Goal: Task Accomplishment & Management: Complete application form

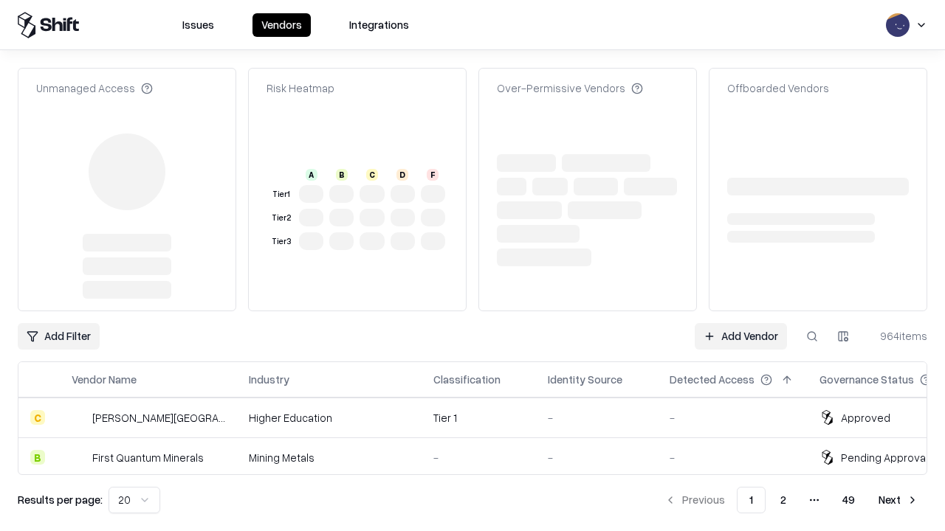
click at [740, 323] on link "Add Vendor" at bounding box center [741, 336] width 92 height 27
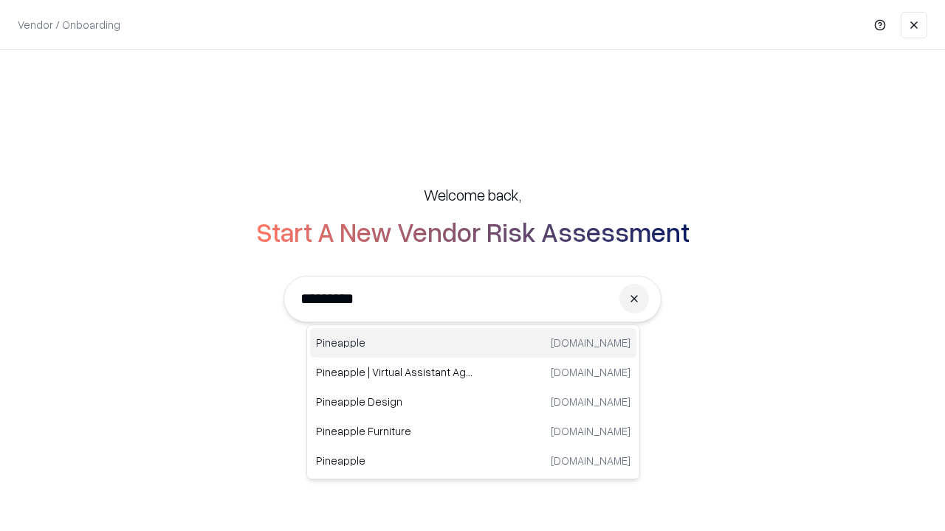
click at [473, 343] on div "Pineapple [DOMAIN_NAME]" at bounding box center [473, 343] width 326 height 30
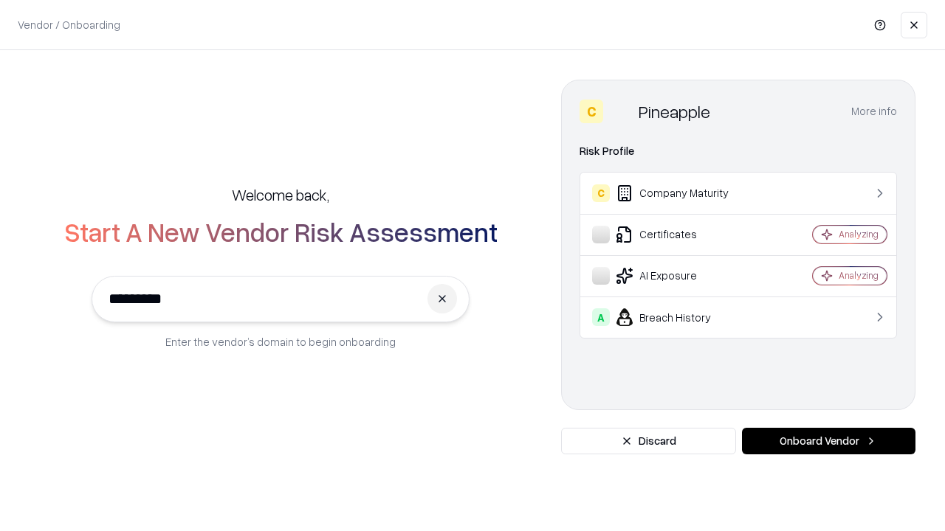
type input "*********"
click at [828, 441] on button "Onboard Vendor" at bounding box center [828, 441] width 173 height 27
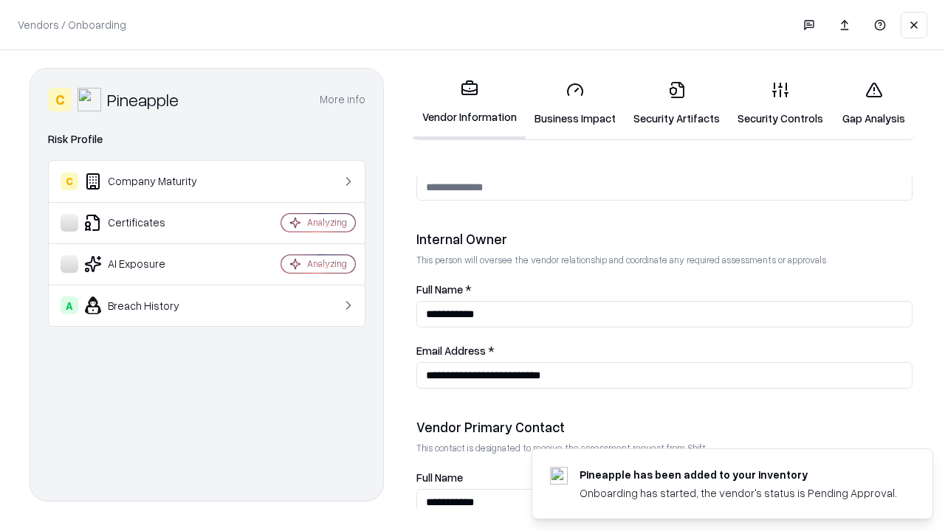
scroll to position [765, 0]
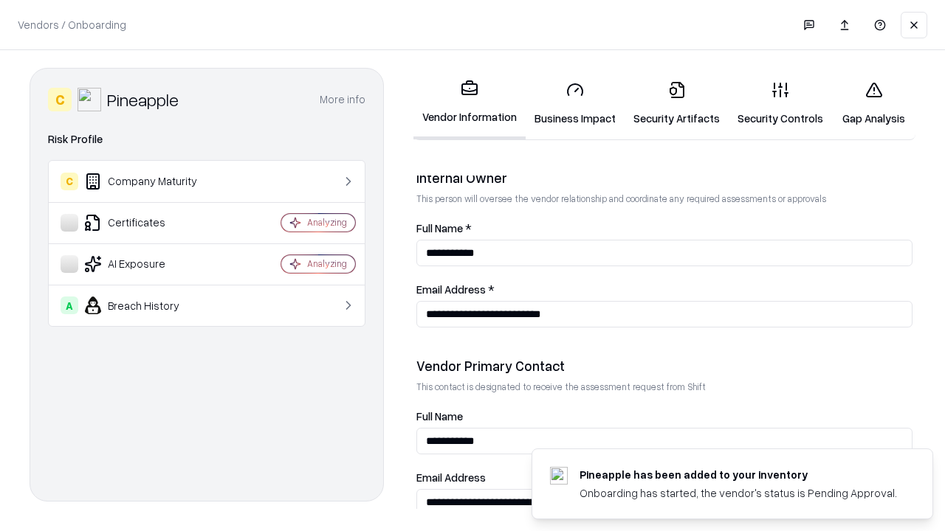
click at [575, 103] on link "Business Impact" at bounding box center [575, 103] width 99 height 69
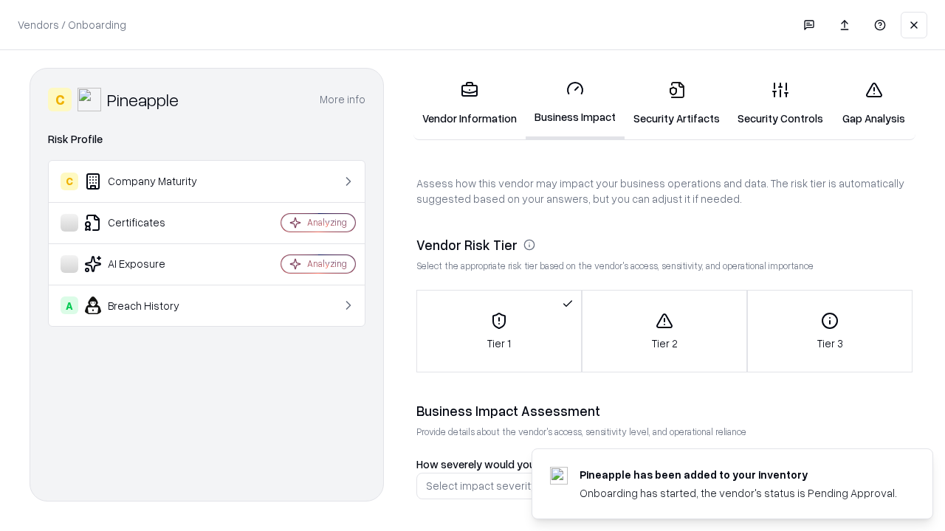
click at [873, 103] on link "Gap Analysis" at bounding box center [873, 103] width 83 height 69
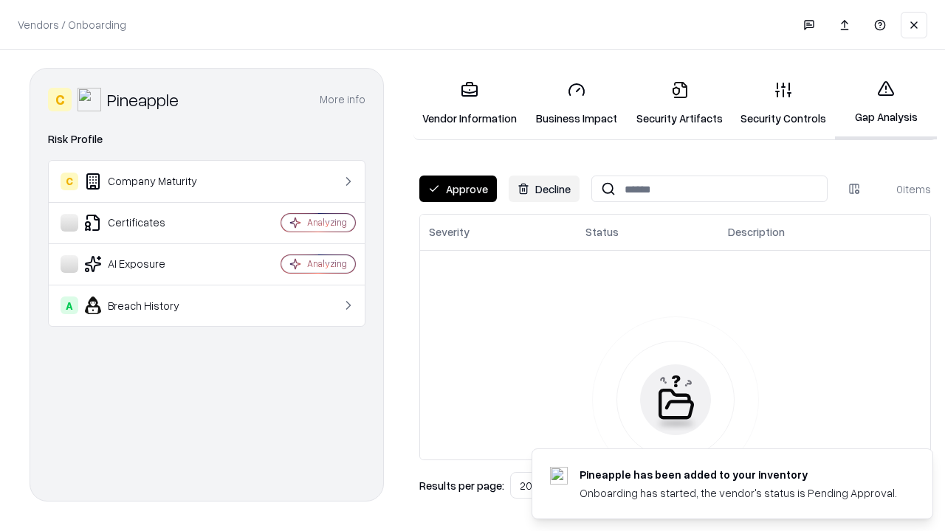
click at [458, 189] on button "Approve" at bounding box center [458, 189] width 78 height 27
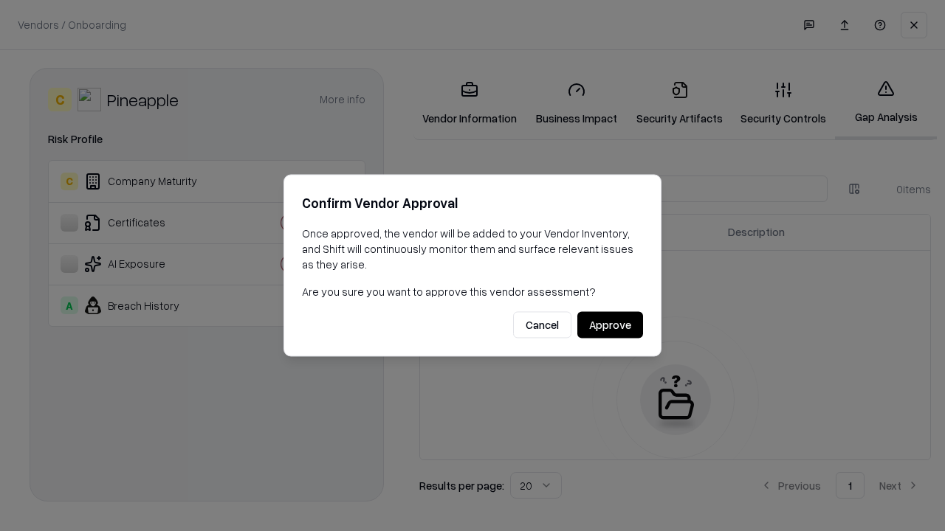
click at [610, 325] on button "Approve" at bounding box center [610, 325] width 66 height 27
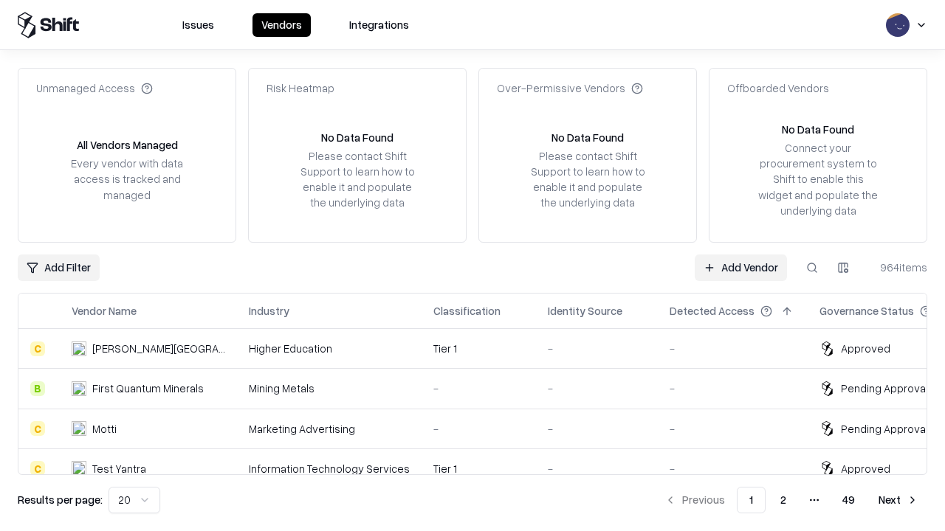
type input "*********"
click at [740, 267] on link "Add Vendor" at bounding box center [741, 268] width 92 height 27
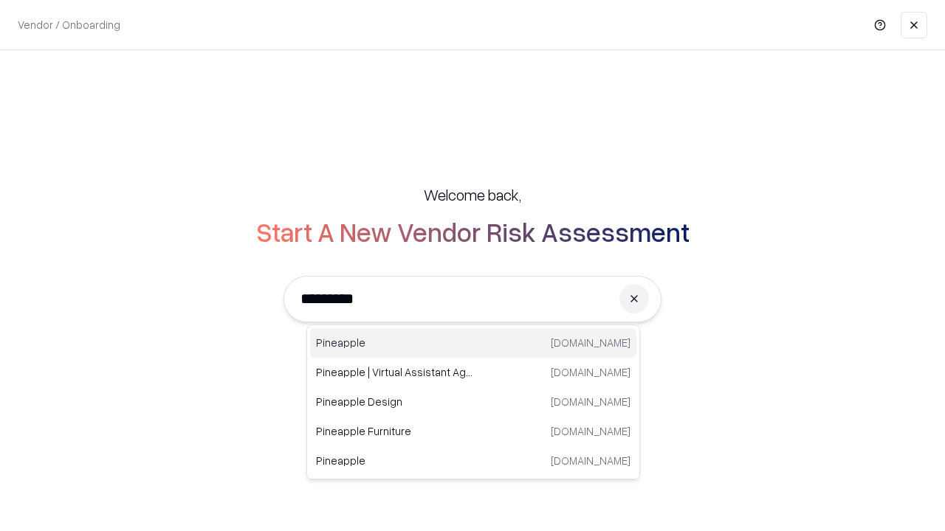
click at [473, 343] on div "Pineapple [DOMAIN_NAME]" at bounding box center [473, 343] width 326 height 30
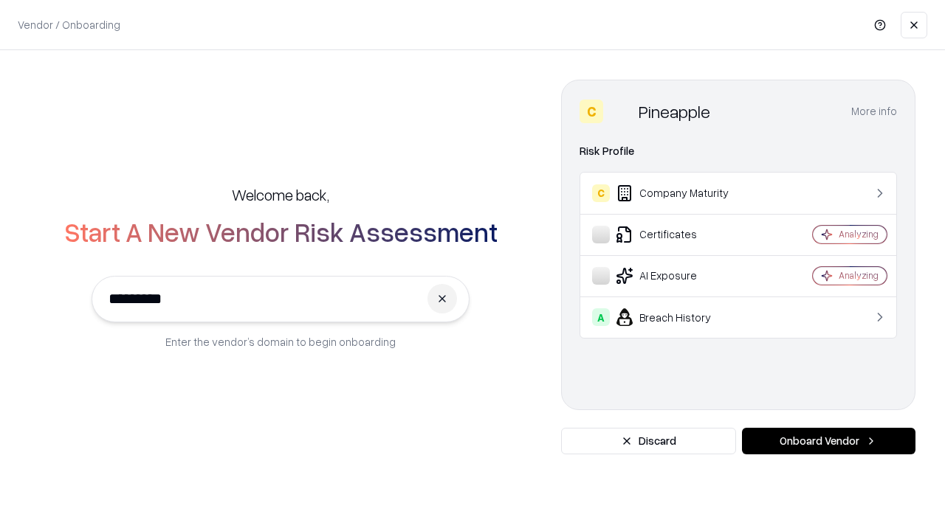
type input "*********"
click at [828, 441] on button "Onboard Vendor" at bounding box center [828, 441] width 173 height 27
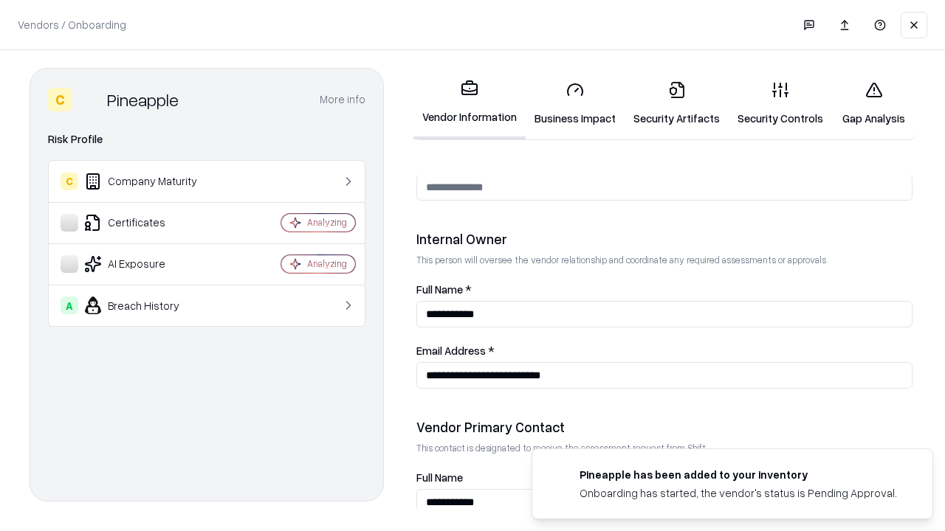
scroll to position [765, 0]
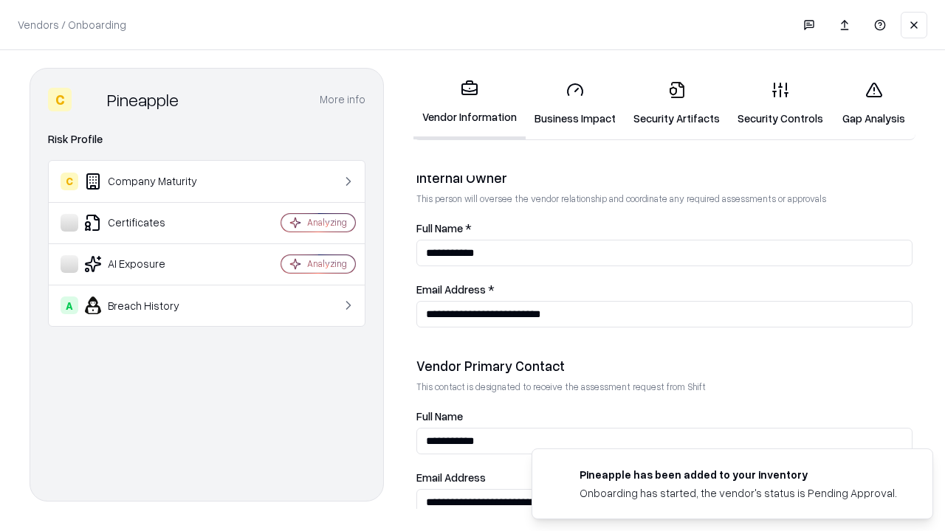
click at [873, 103] on link "Gap Analysis" at bounding box center [873, 103] width 83 height 69
